Goal: Check status: Check status

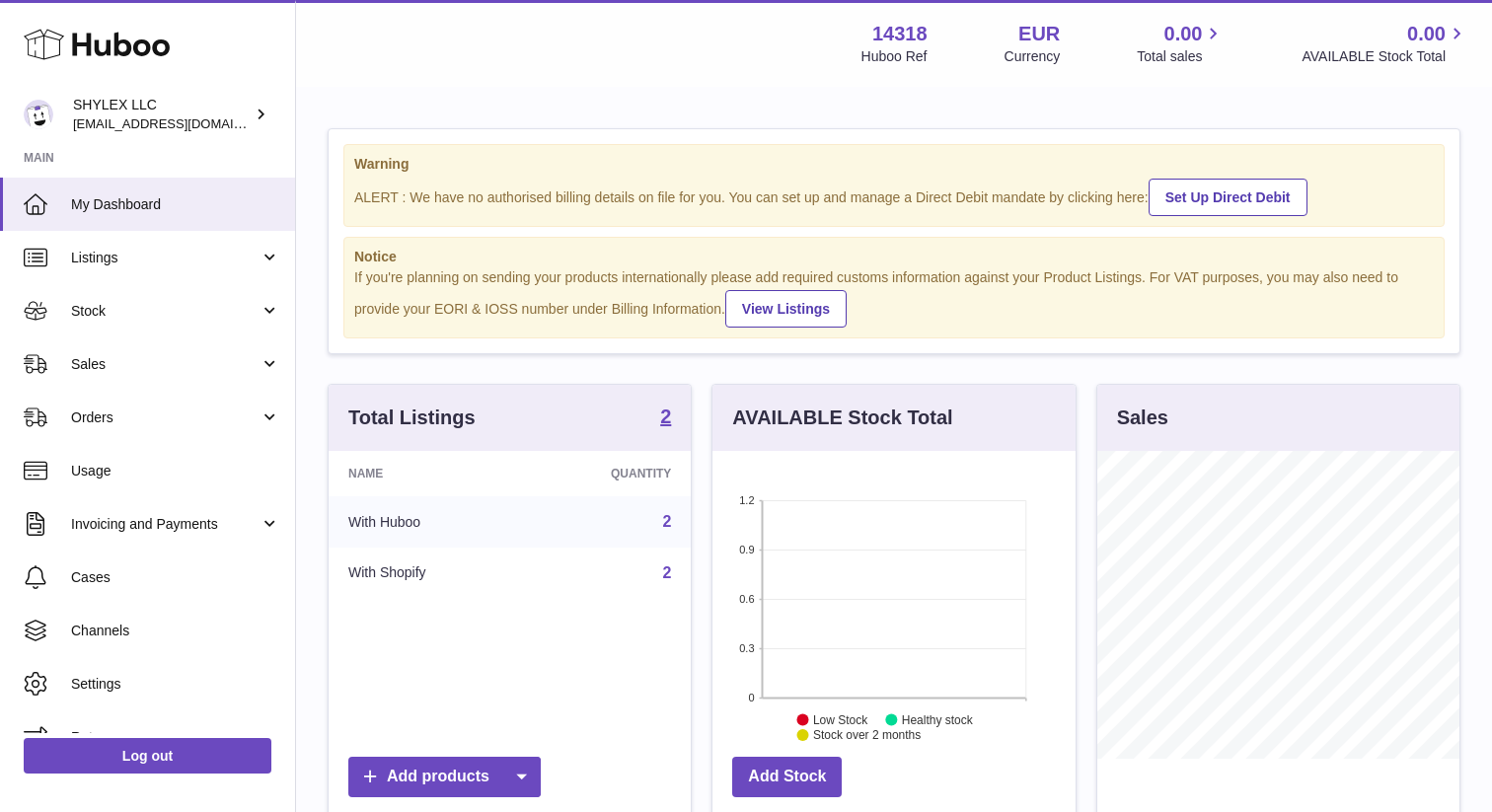
scroll to position [308, 362]
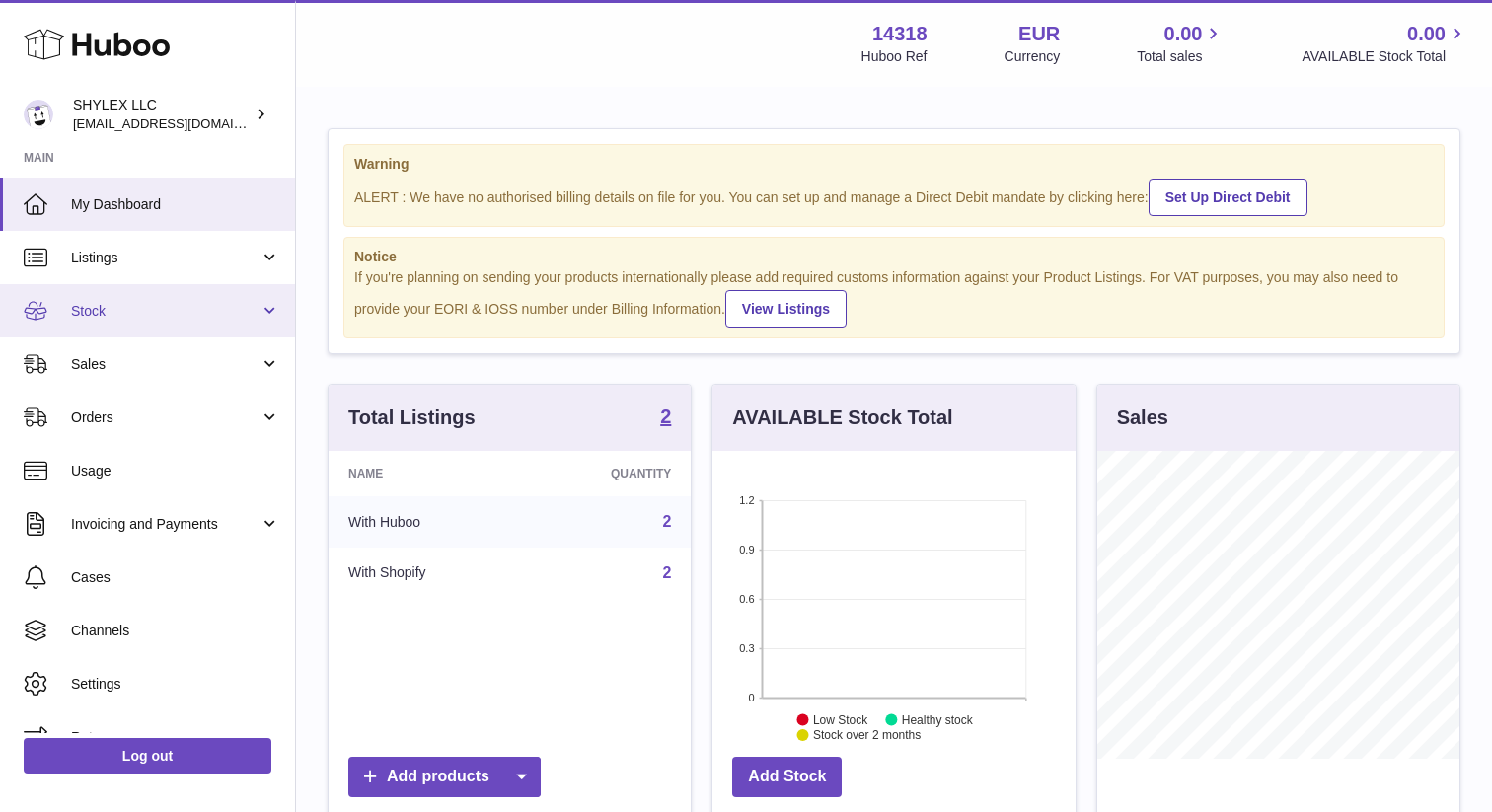
click at [131, 329] on link "Stock" at bounding box center [148, 311] width 295 height 53
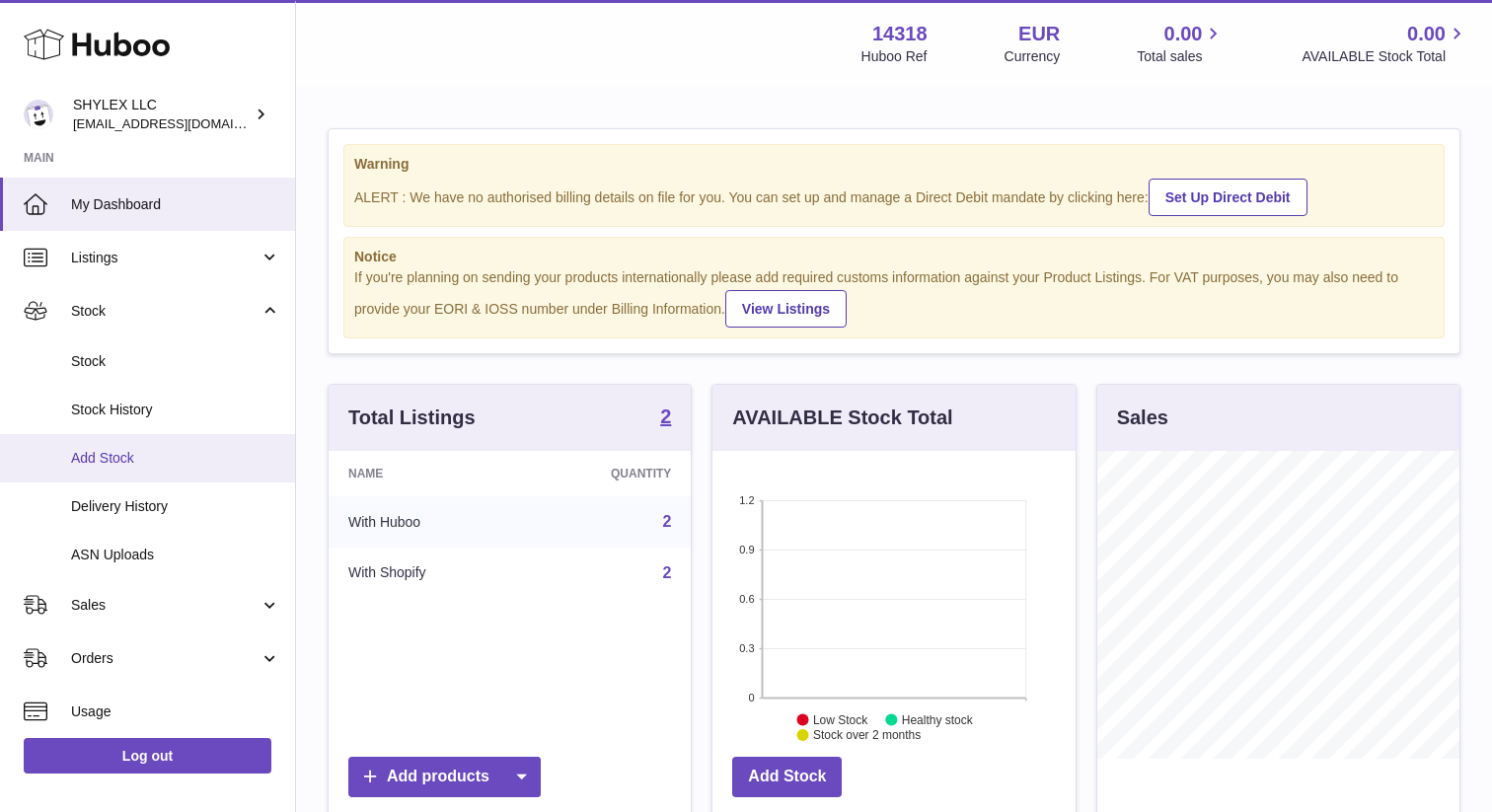
click at [143, 476] on link "Add Stock" at bounding box center [148, 457] width 295 height 49
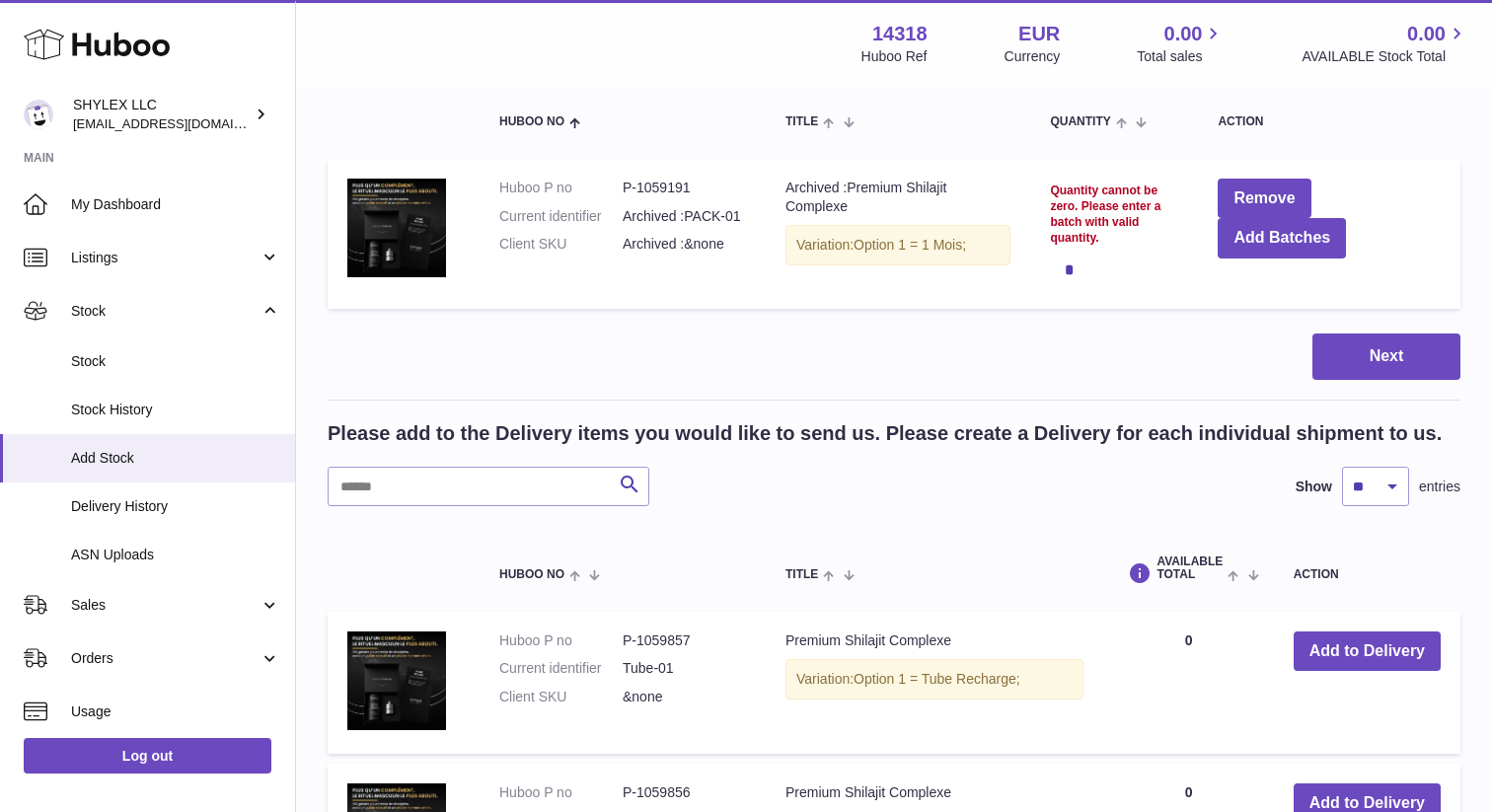
scroll to position [218, 0]
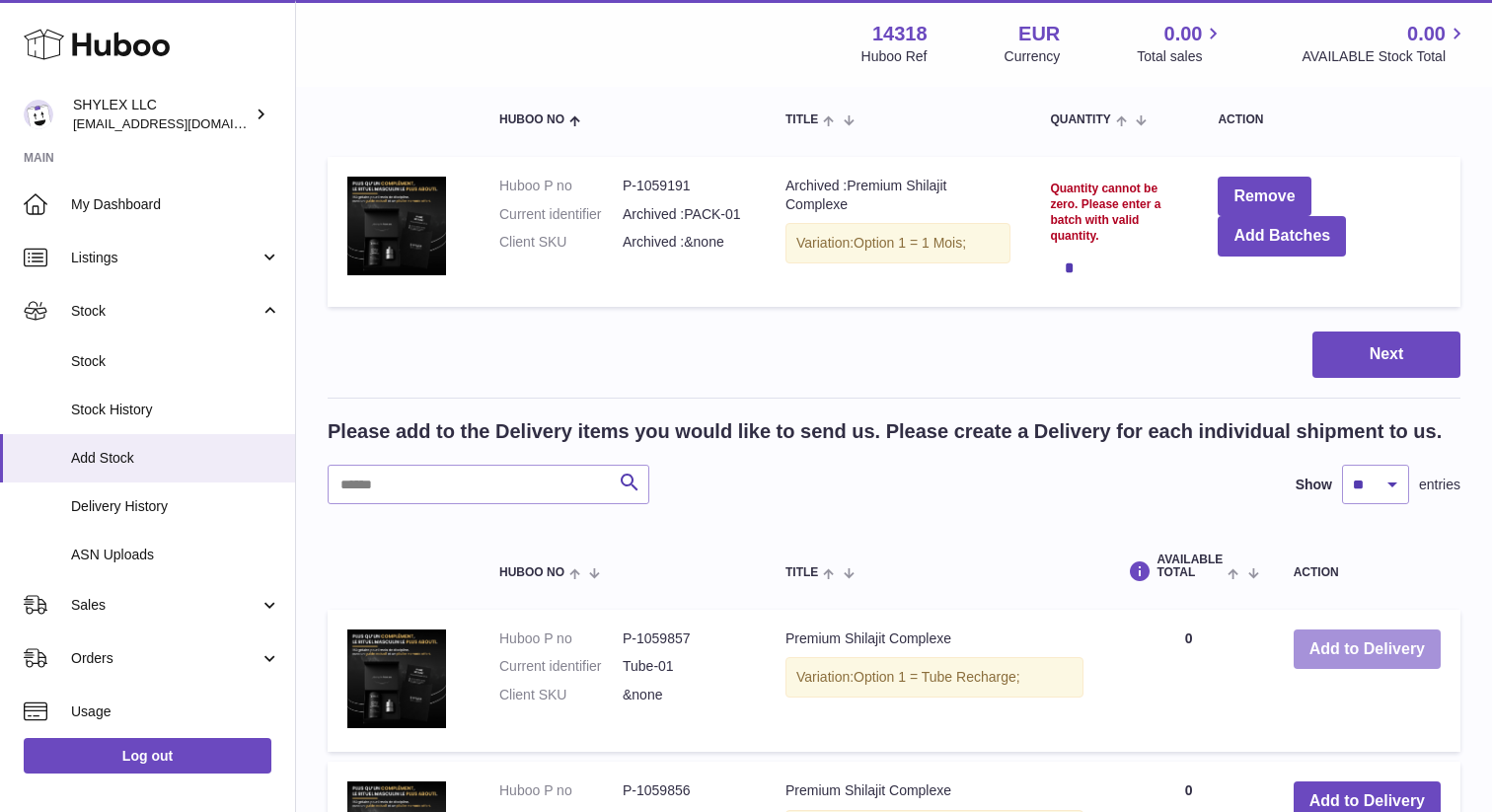
click at [1357, 640] on button "Add to Delivery" at bounding box center [1367, 649] width 147 height 41
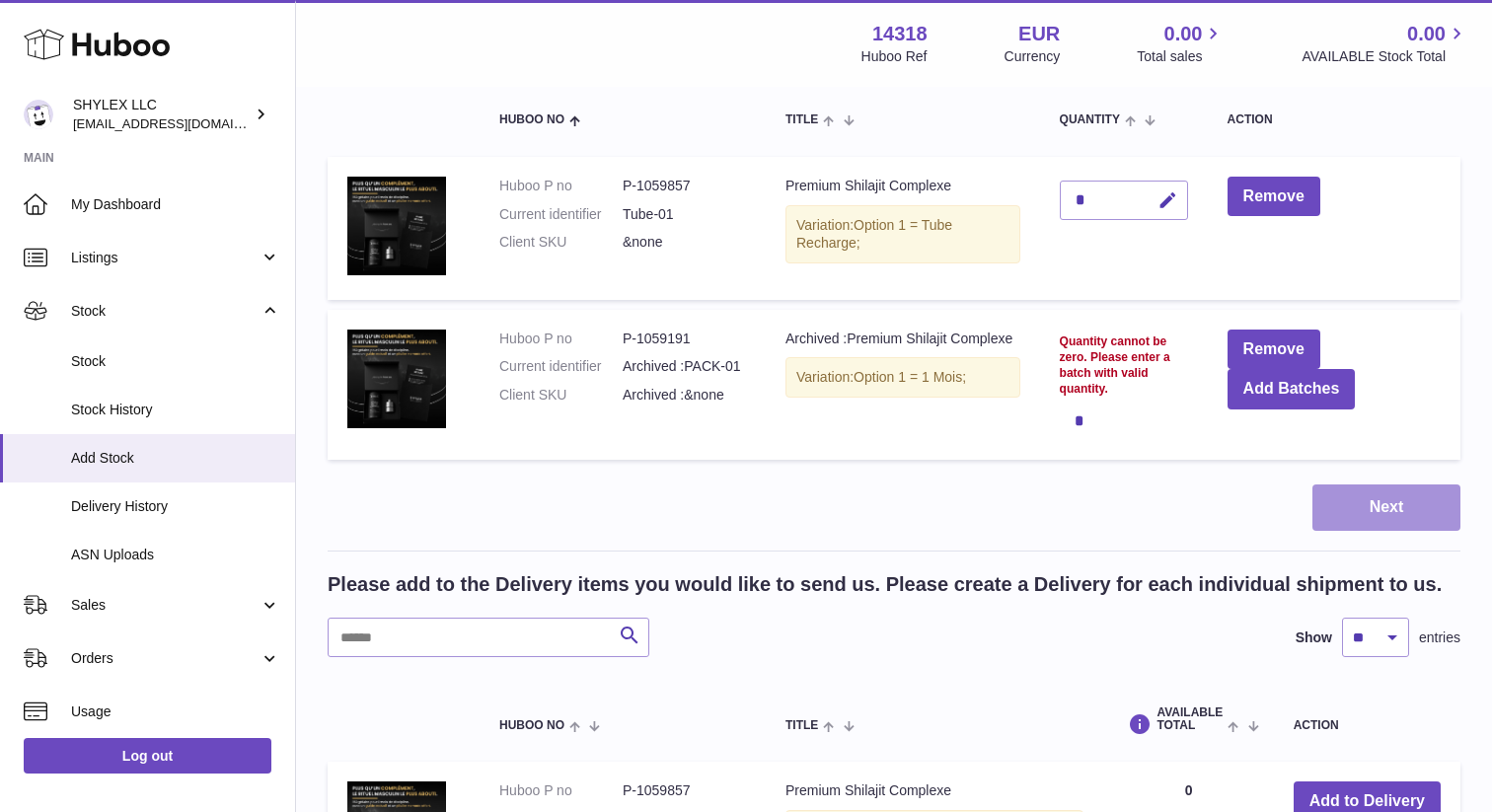
click at [1397, 505] on button "Next" at bounding box center [1385, 507] width 148 height 47
click at [1289, 348] on button "Remove" at bounding box center [1274, 350] width 93 height 41
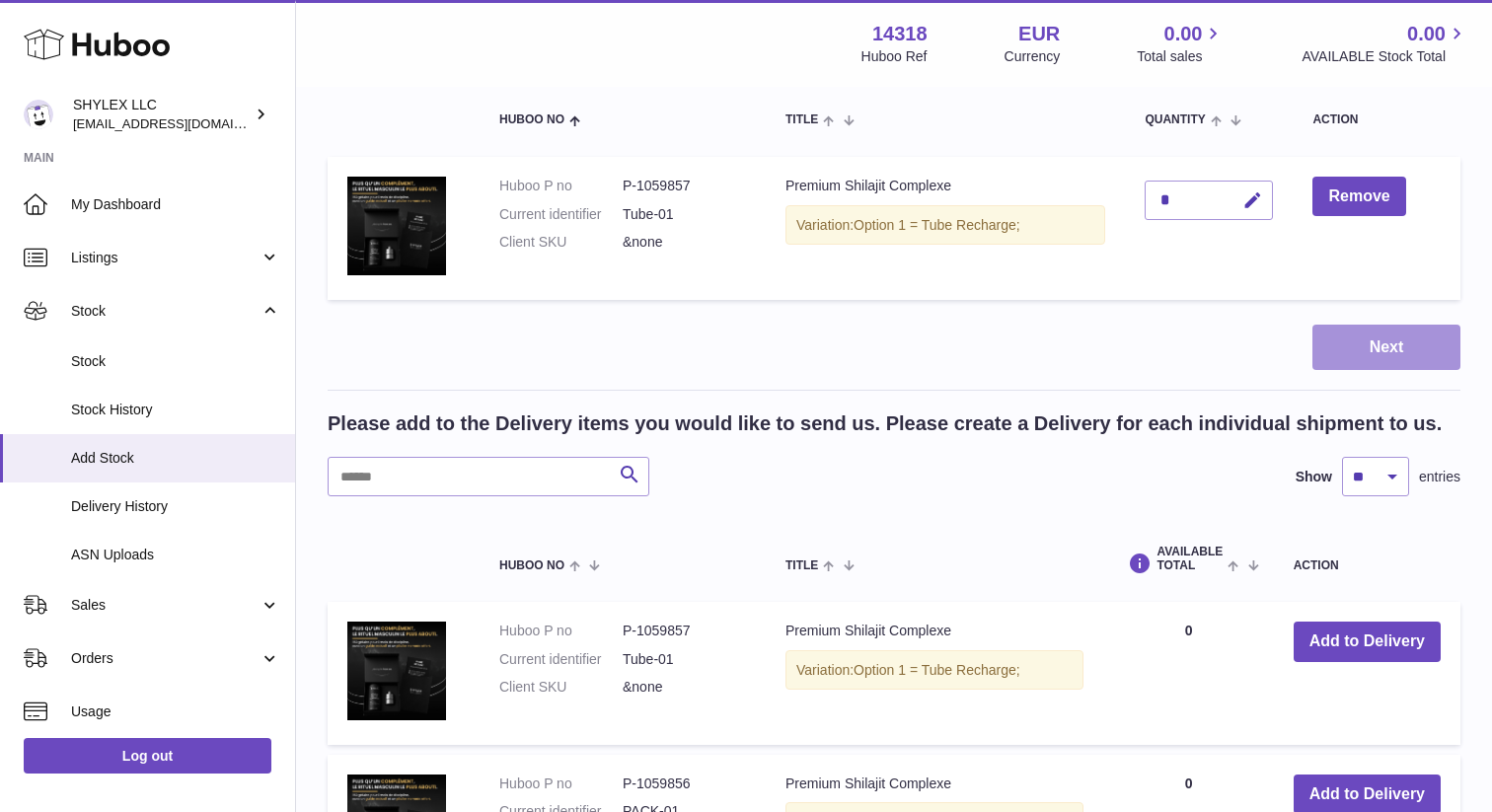
click at [1359, 349] on button "Next" at bounding box center [1385, 348] width 148 height 47
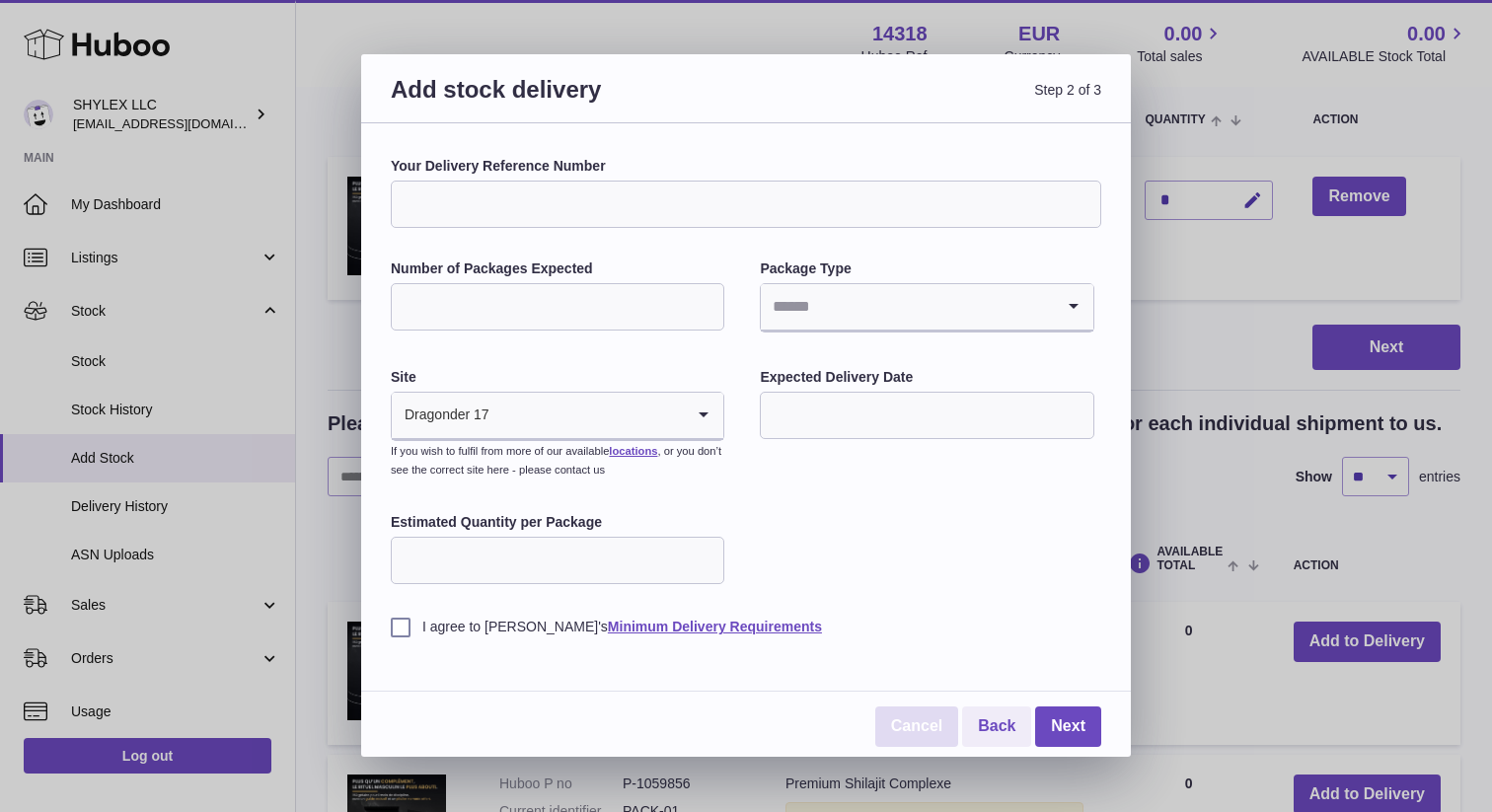
click at [925, 728] on link "Cancel" at bounding box center [916, 726] width 83 height 41
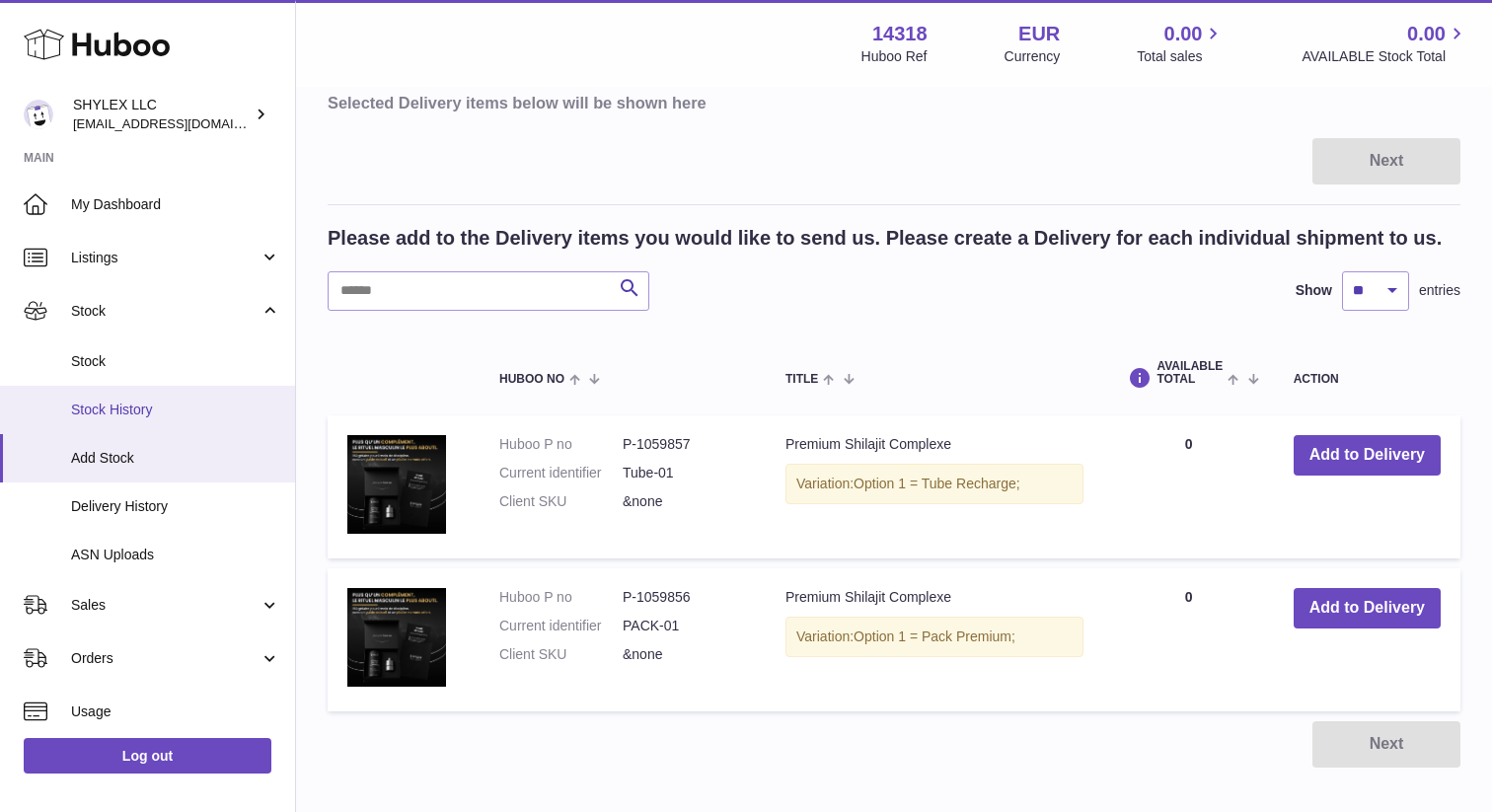
click at [186, 425] on link "Stock History" at bounding box center [148, 409] width 295 height 49
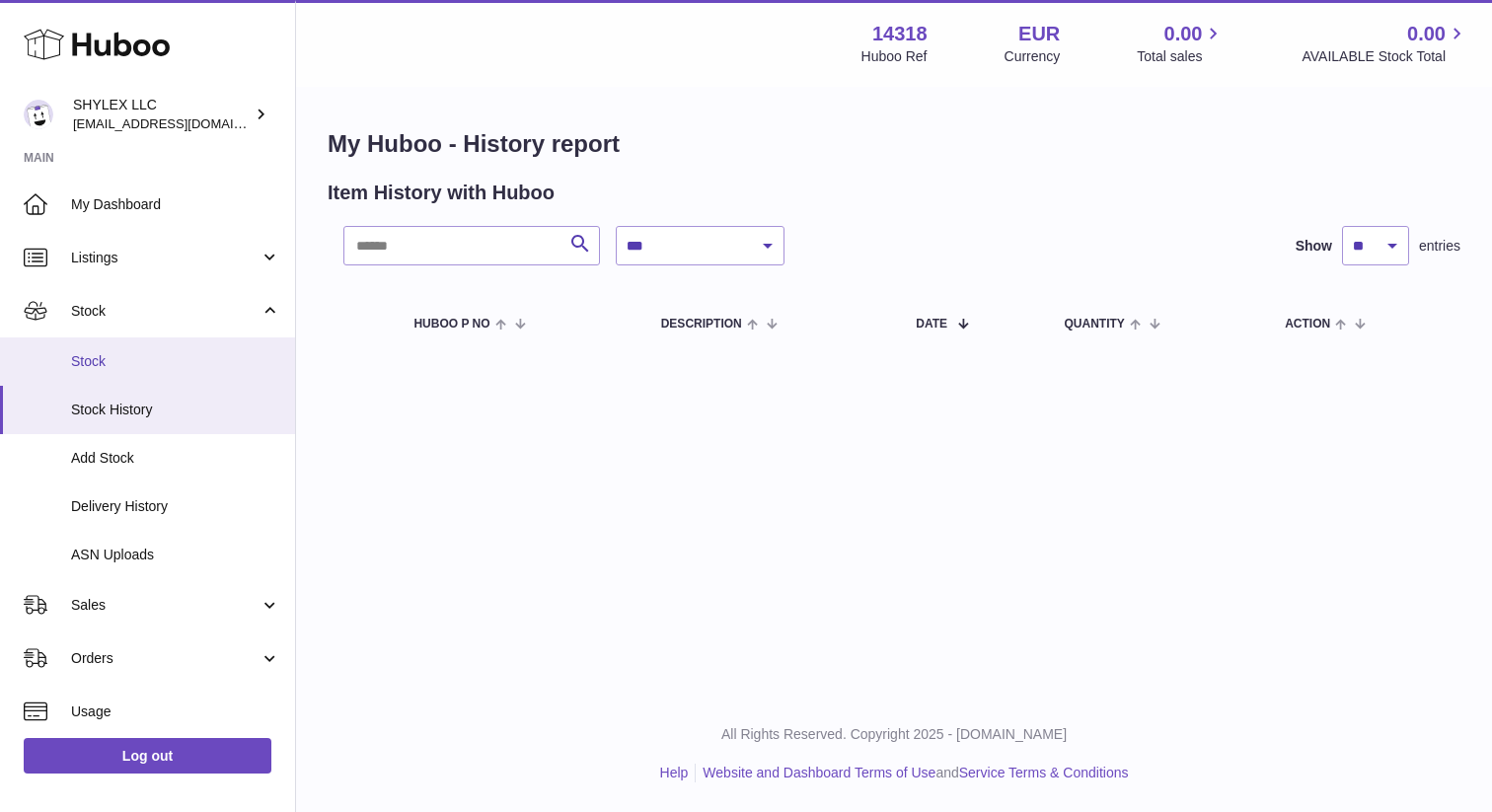
click at [171, 346] on link "Stock" at bounding box center [148, 361] width 295 height 49
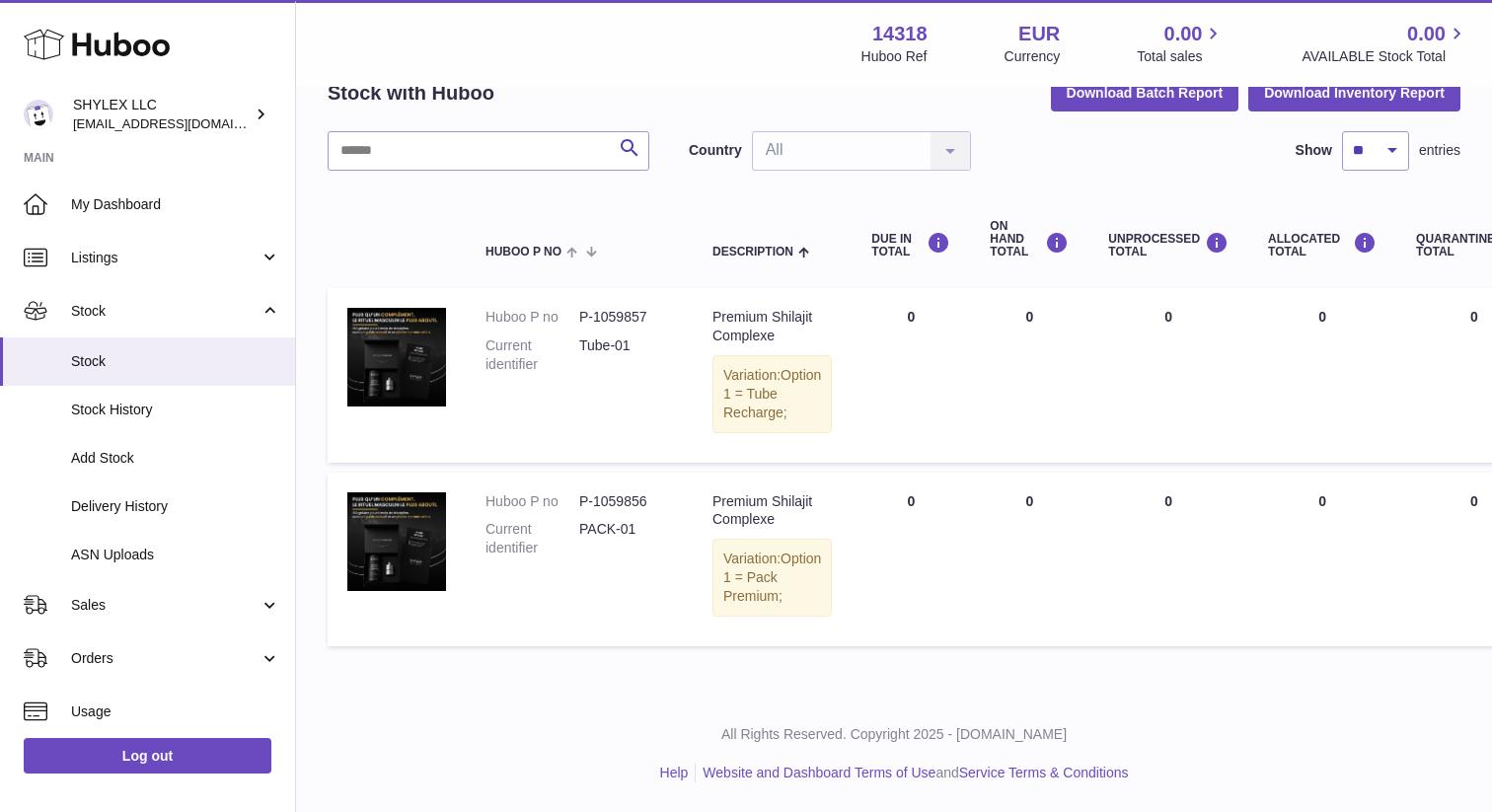
scroll to position [123, 0]
click at [146, 518] on link "Delivery History" at bounding box center [148, 506] width 295 height 49
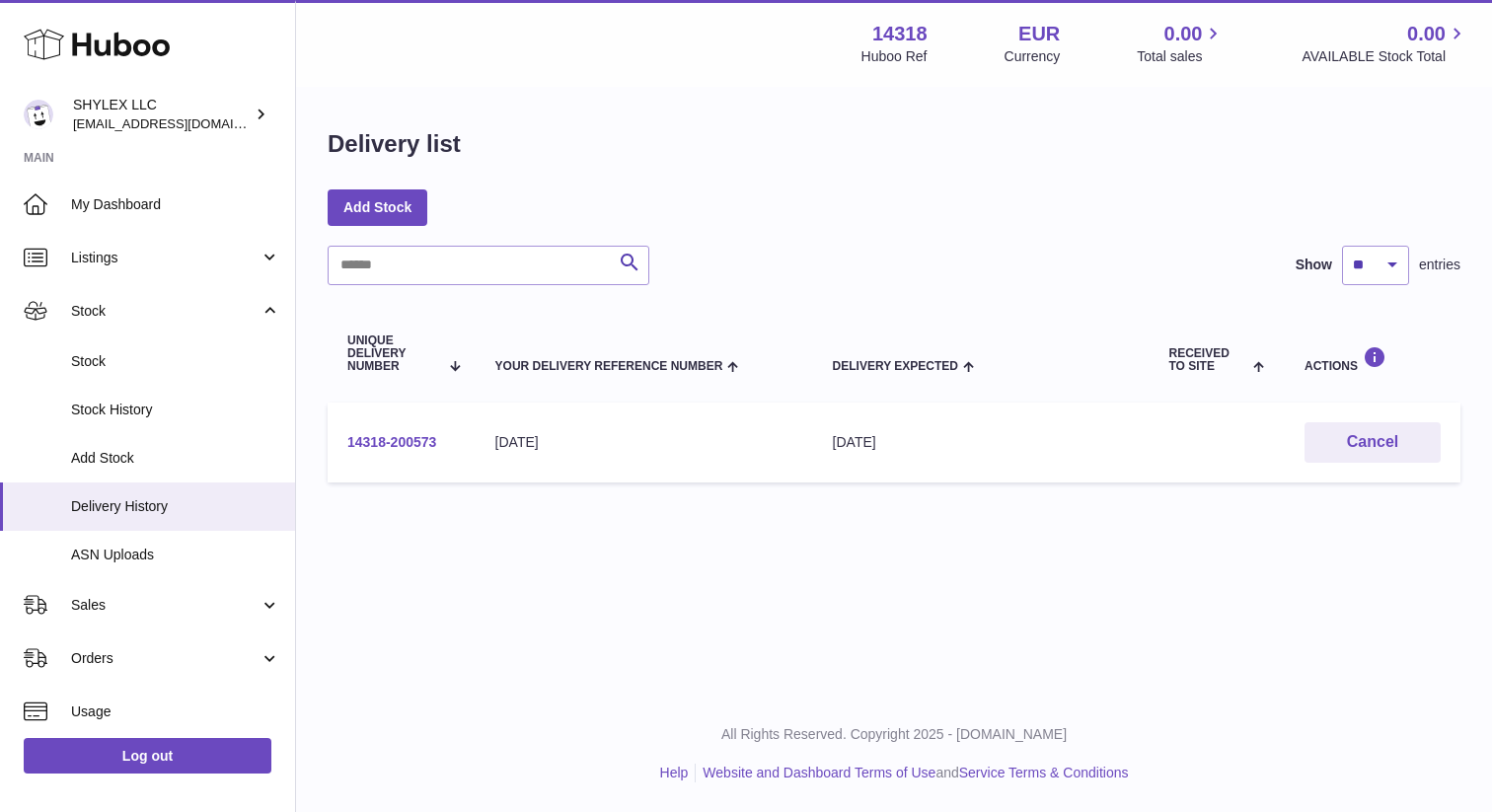
click at [405, 435] on link "14318-200573" at bounding box center [392, 442] width 89 height 16
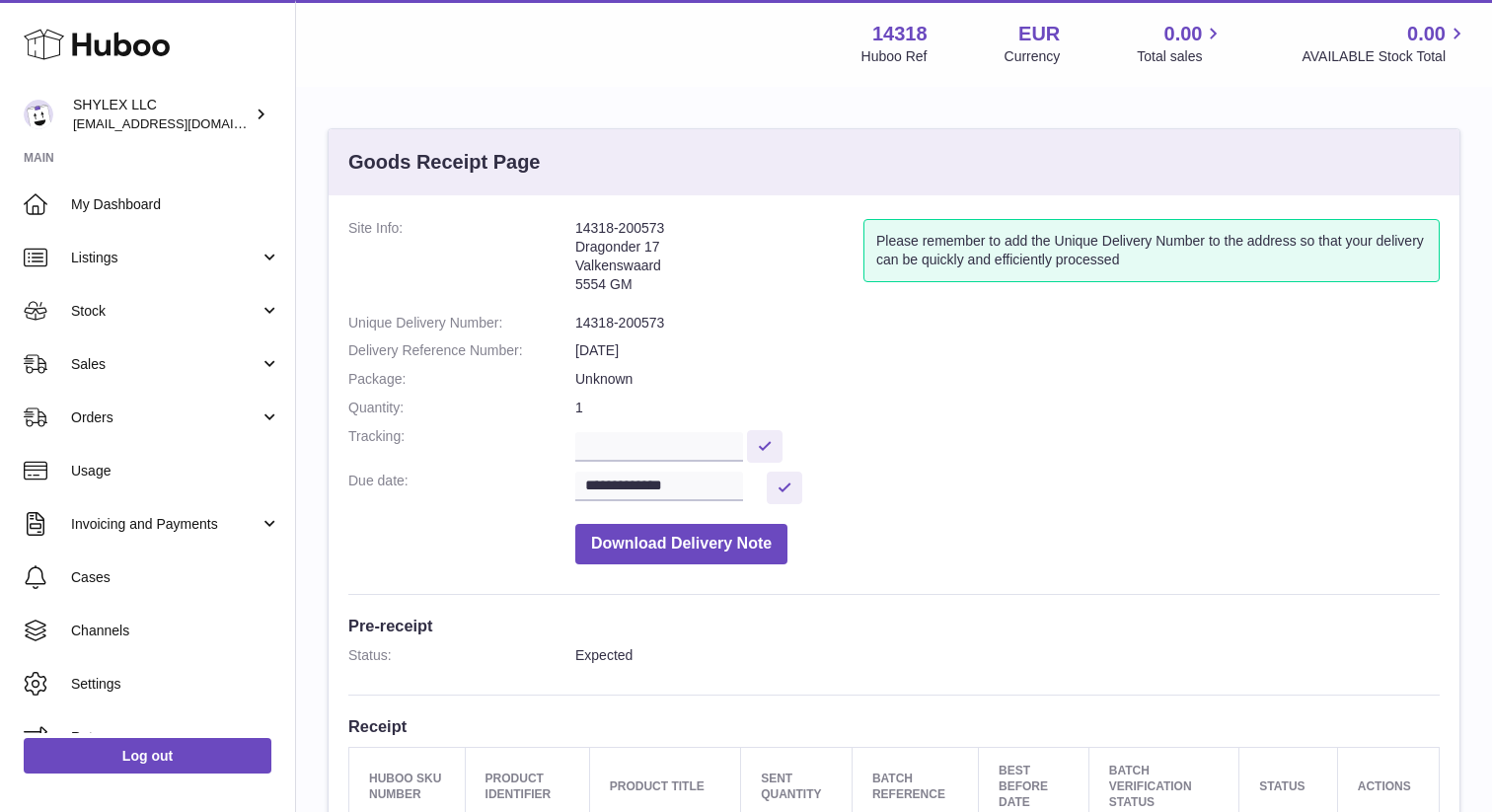
drag, startPoint x: 637, startPoint y: 293, endPoint x: 574, endPoint y: 227, distance: 91.2
click at [574, 227] on dl "**********" at bounding box center [894, 396] width 1091 height 355
click at [577, 243] on address "14318-200573 Dragonder 17 Valkenswaard 5554 GM" at bounding box center [719, 261] width 288 height 85
drag, startPoint x: 576, startPoint y: 248, endPoint x: 644, endPoint y: 305, distance: 88.7
click at [644, 305] on dl "**********" at bounding box center [894, 396] width 1091 height 355
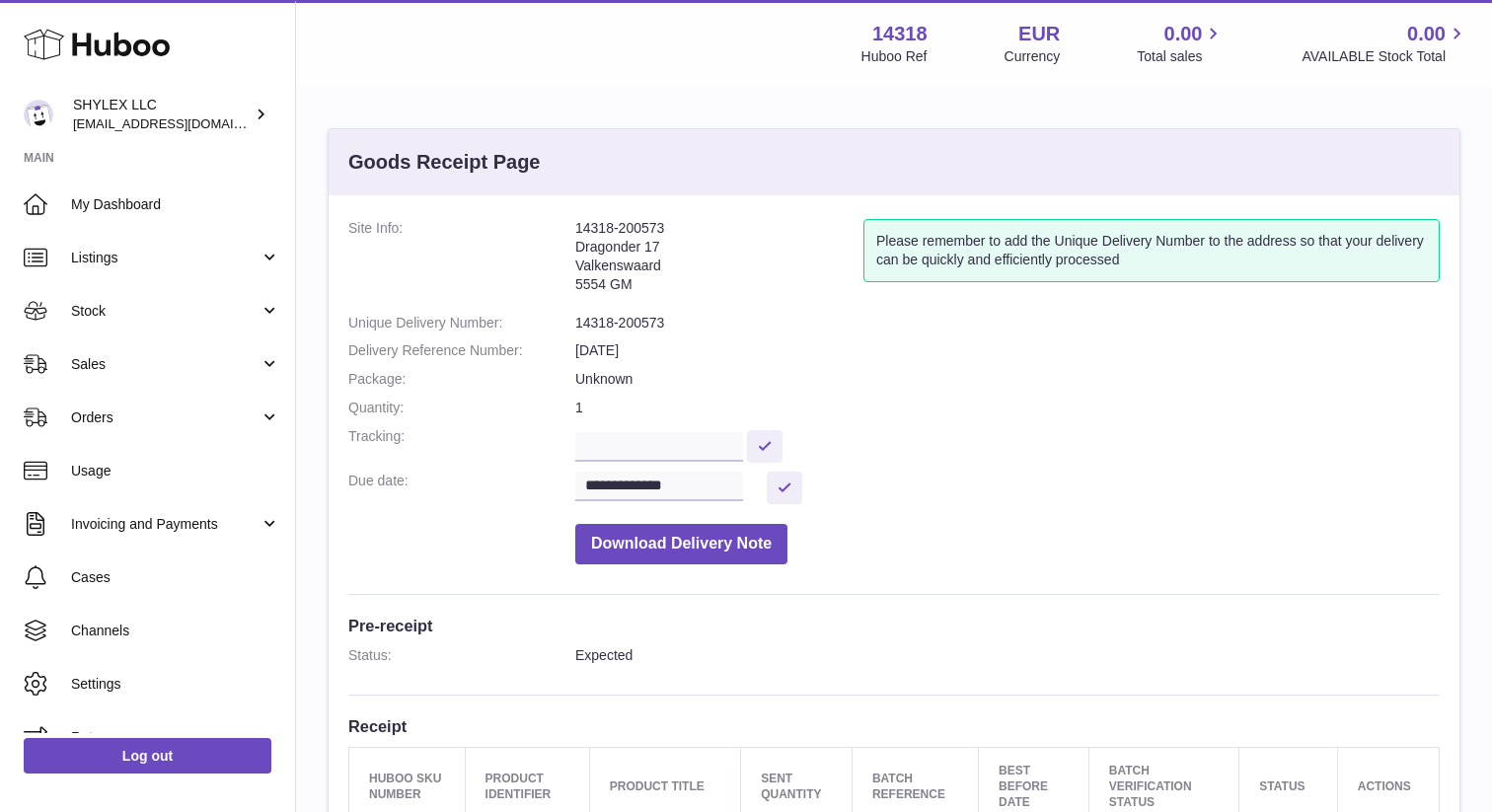
copy address "Dragonder 17 Valkenswaard 5554 GM"
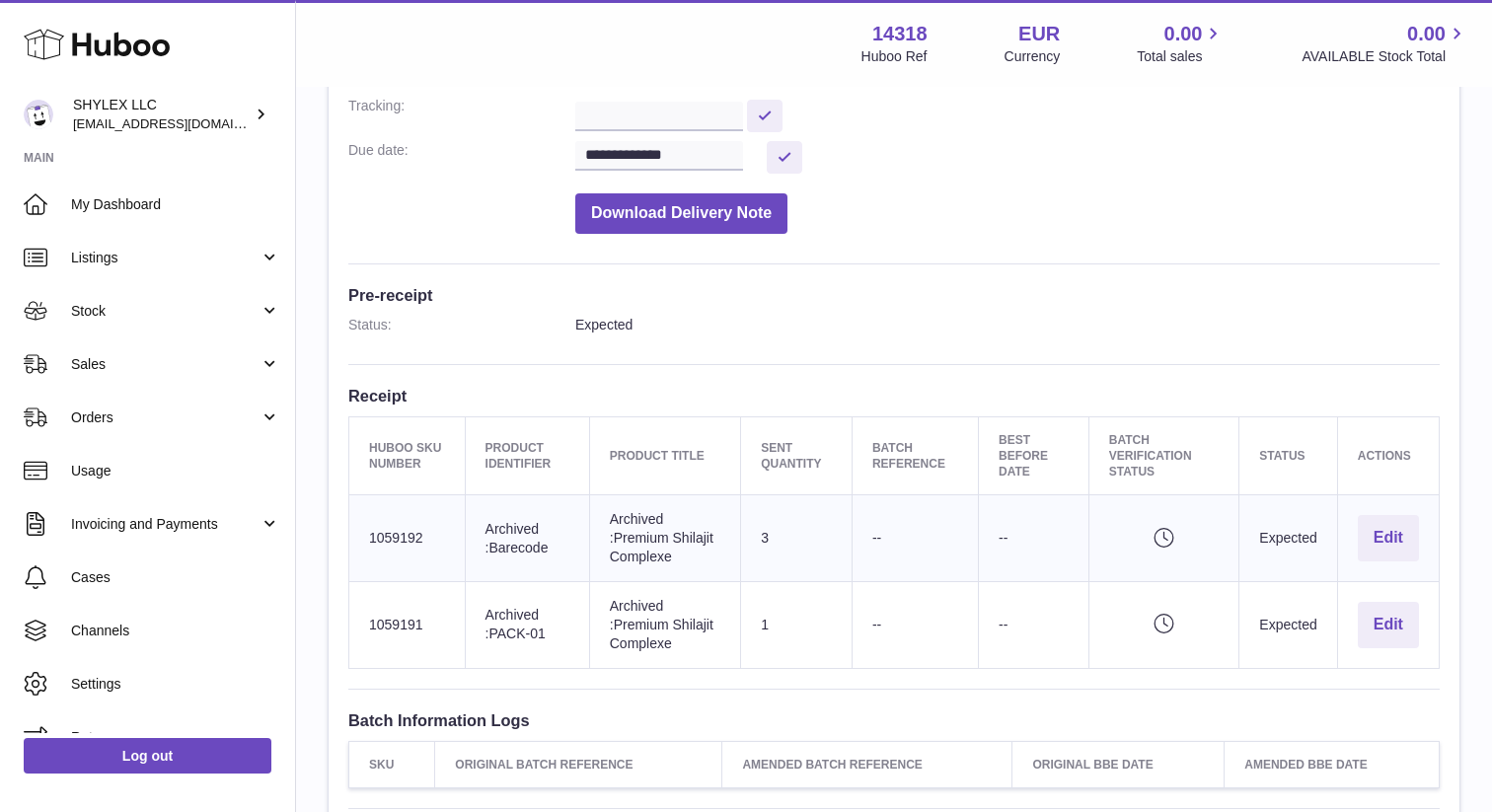
scroll to position [349, 0]
